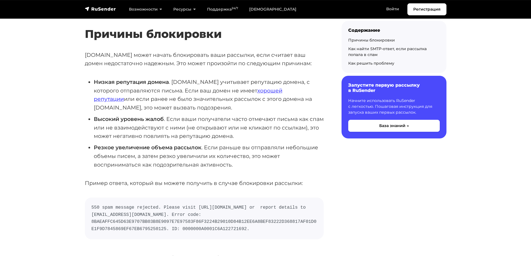
scroll to position [140, 0]
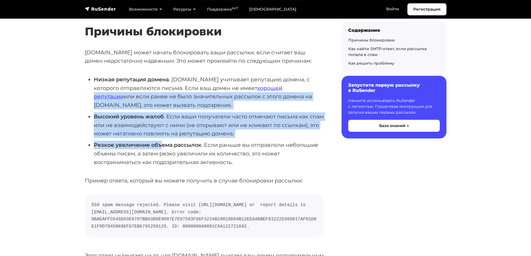
drag, startPoint x: 259, startPoint y: 91, endPoint x: 162, endPoint y: 141, distance: 109.2
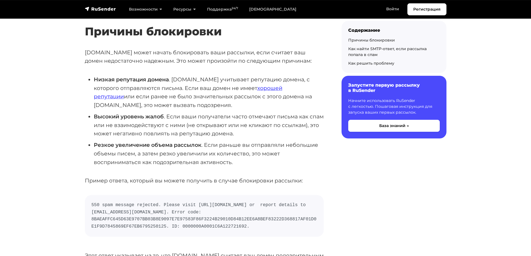
click at [96, 182] on p "Пример ответа, который вы можете получить в случае блокировки рассылки:" at bounding box center [204, 181] width 239 height 9
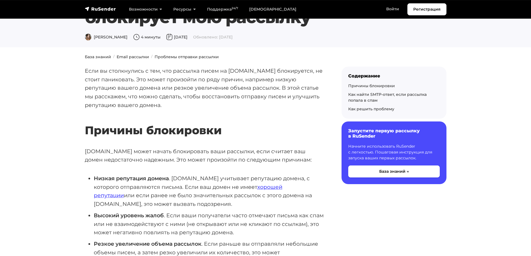
scroll to position [56, 0]
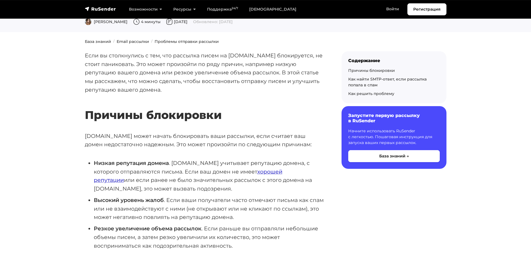
click at [253, 174] on link "хорошей репутации" at bounding box center [188, 176] width 189 height 15
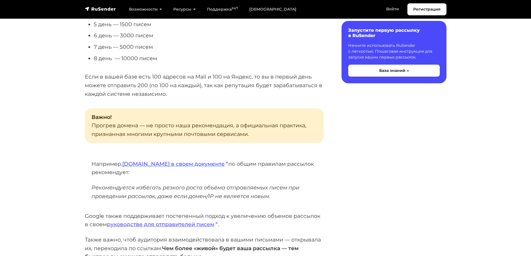
scroll to position [279, 0]
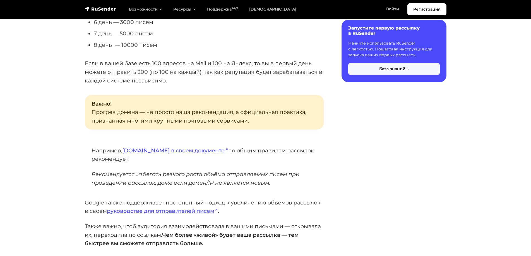
click at [388, 70] on button "База знаний →" at bounding box center [394, 69] width 92 height 12
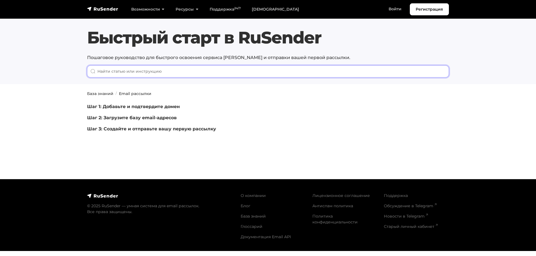
click at [113, 69] on input "When autocomplete results are available use up and down arrows to review and en…" at bounding box center [268, 72] width 362 height 12
click at [126, 72] on input "When autocomplete results are available use up and down arrows to review and en…" at bounding box center [268, 72] width 362 height 12
type input "в"
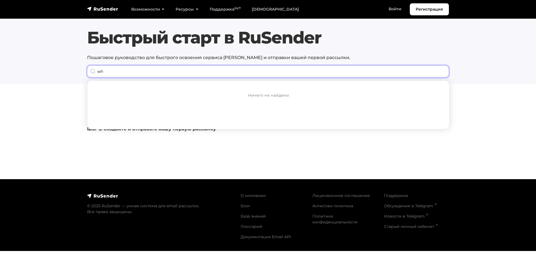
type input "ы"
type input "[DOMAIN_NAME]"
